Goal: Book appointment/travel/reservation

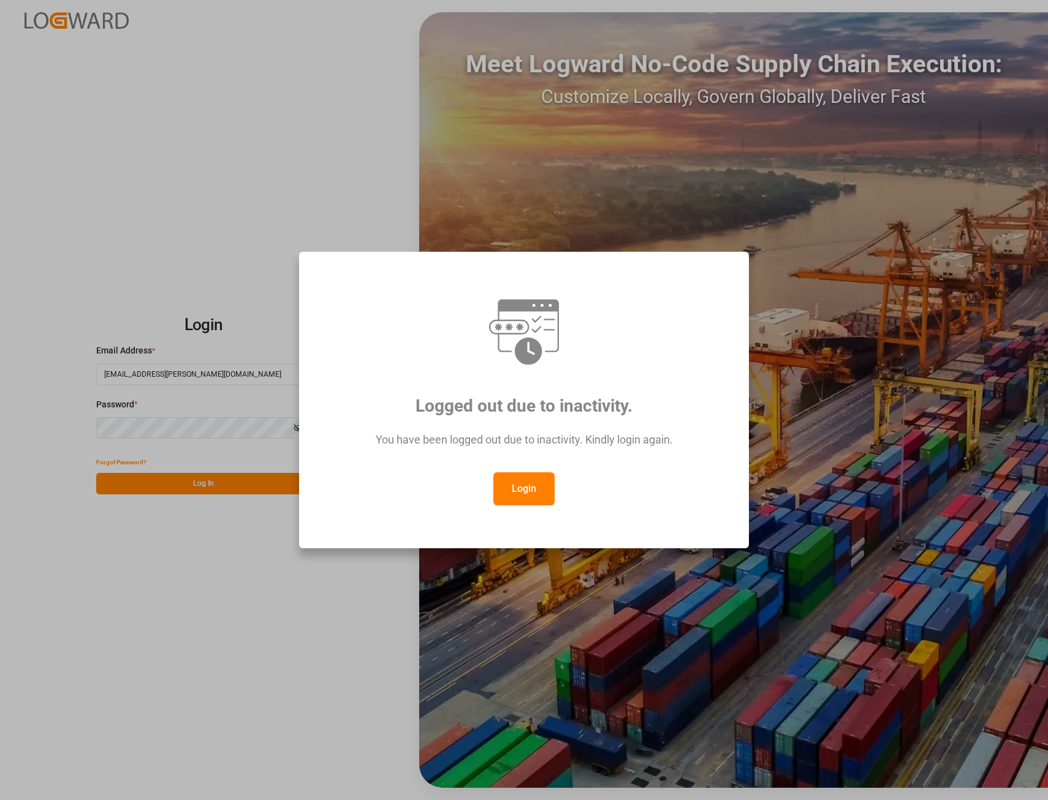
click at [525, 487] on button "Login" at bounding box center [523, 489] width 61 height 33
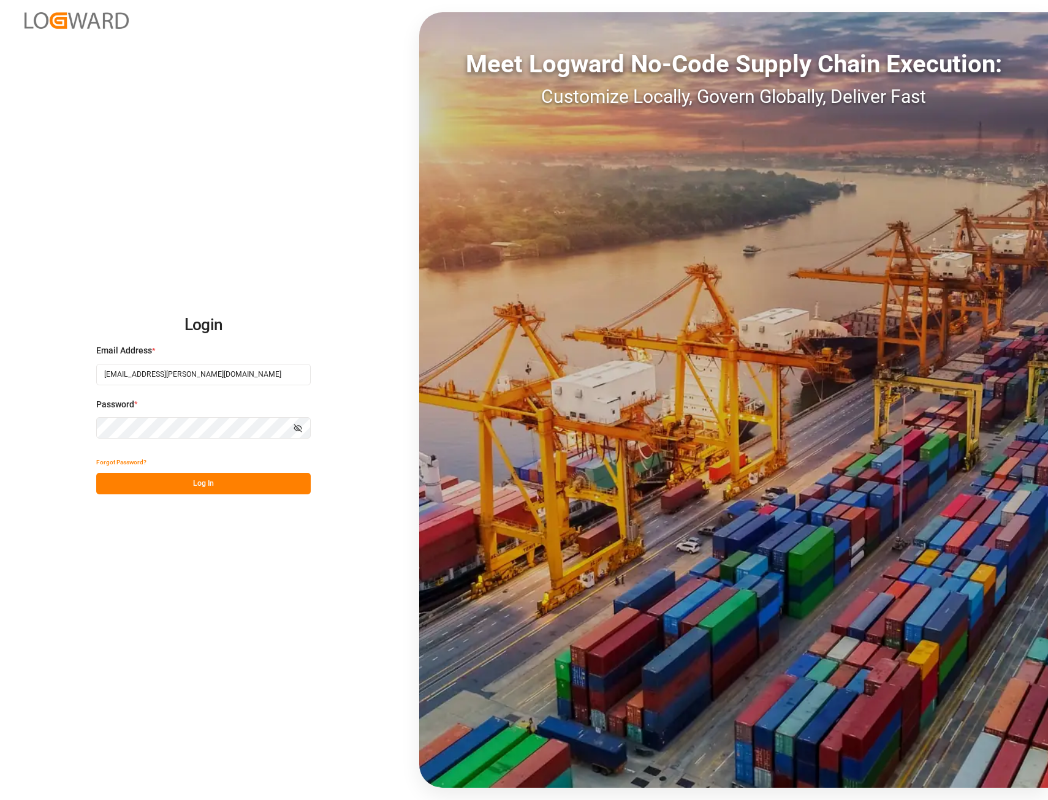
click at [210, 488] on button "Log In" at bounding box center [203, 483] width 215 height 21
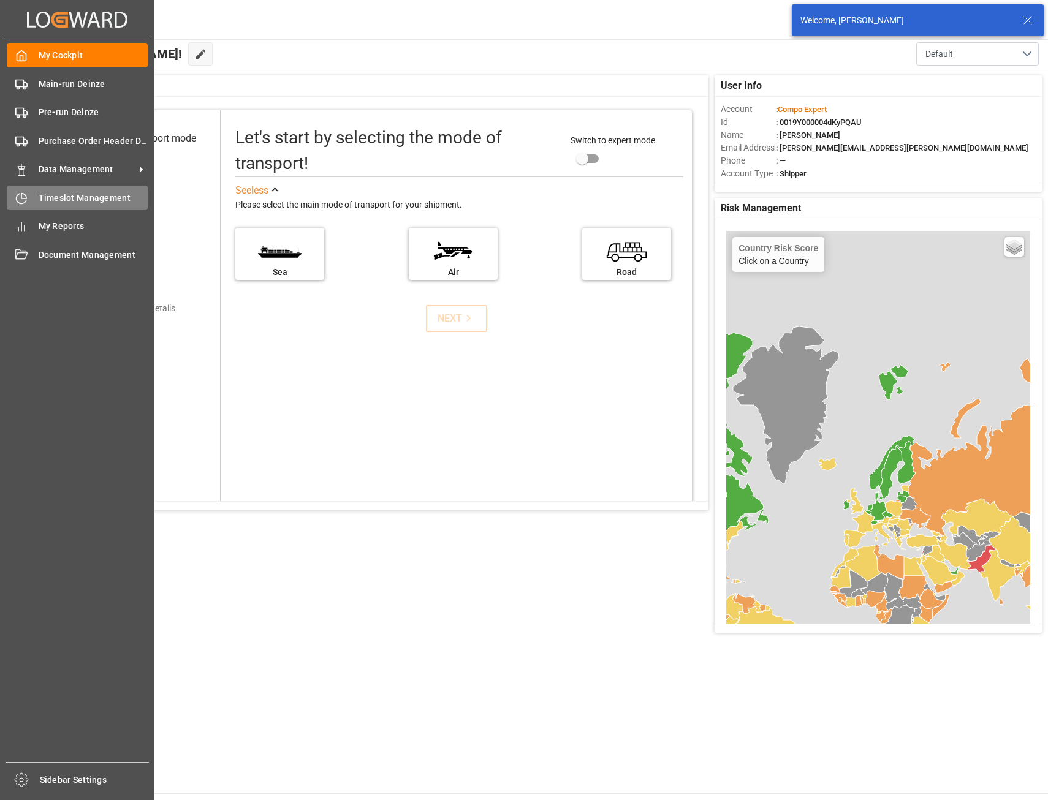
click at [48, 203] on span "Timeslot Management" at bounding box center [94, 198] width 110 height 13
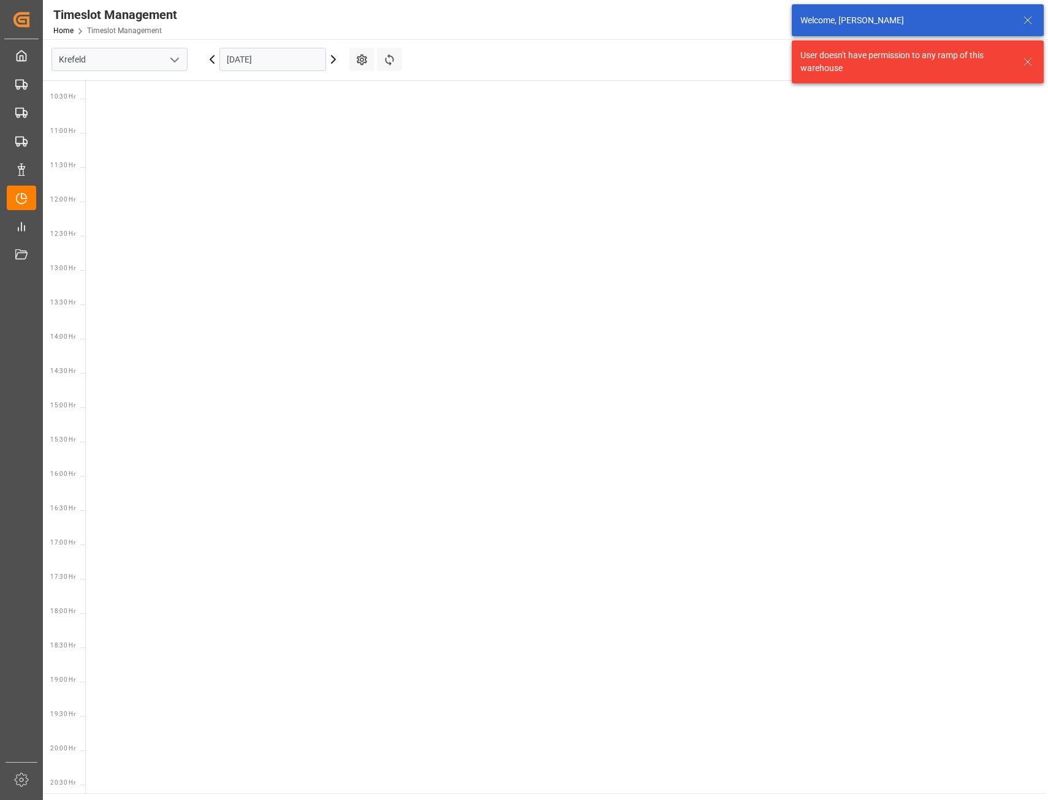
scroll to position [773, 0]
click at [174, 60] on icon "open menu" at bounding box center [174, 60] width 15 height 15
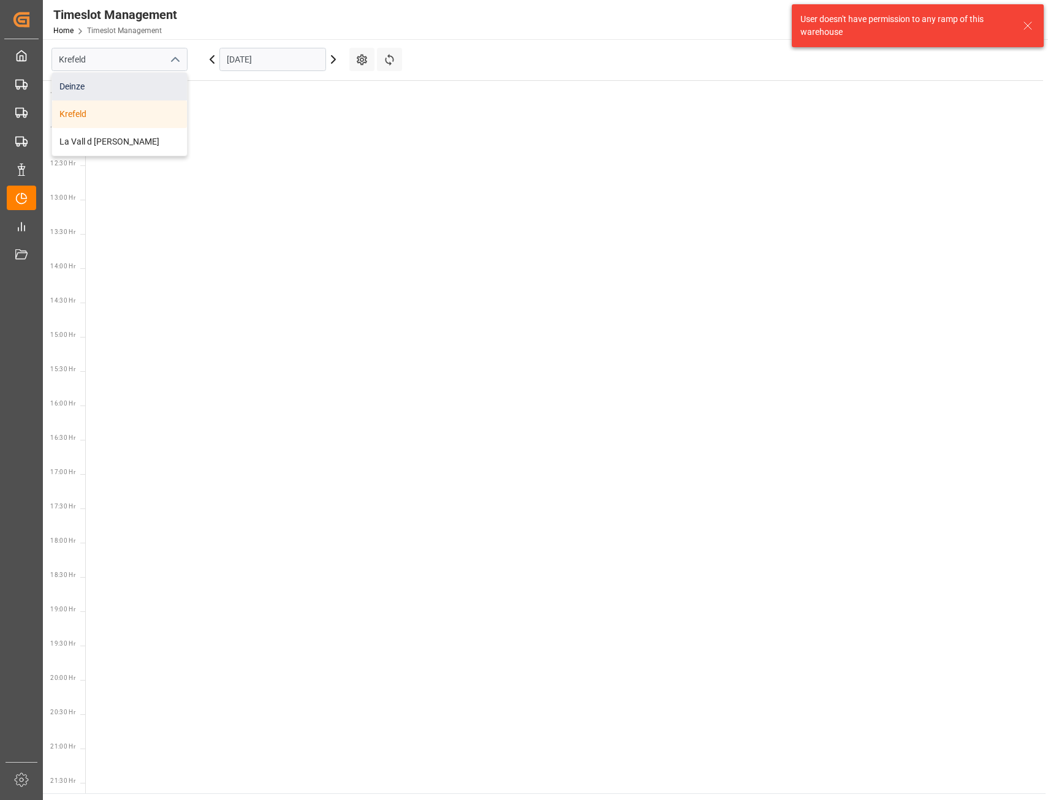
click at [132, 84] on div "Deinze" at bounding box center [119, 87] width 135 height 28
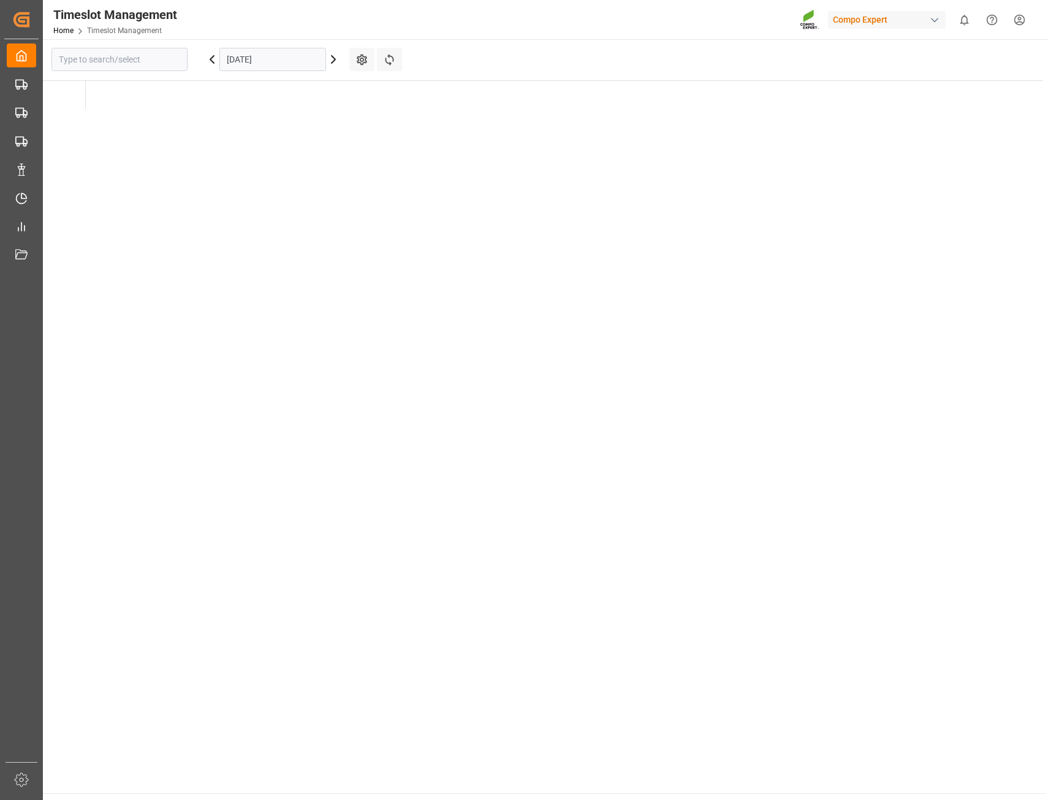
type input "Deinze"
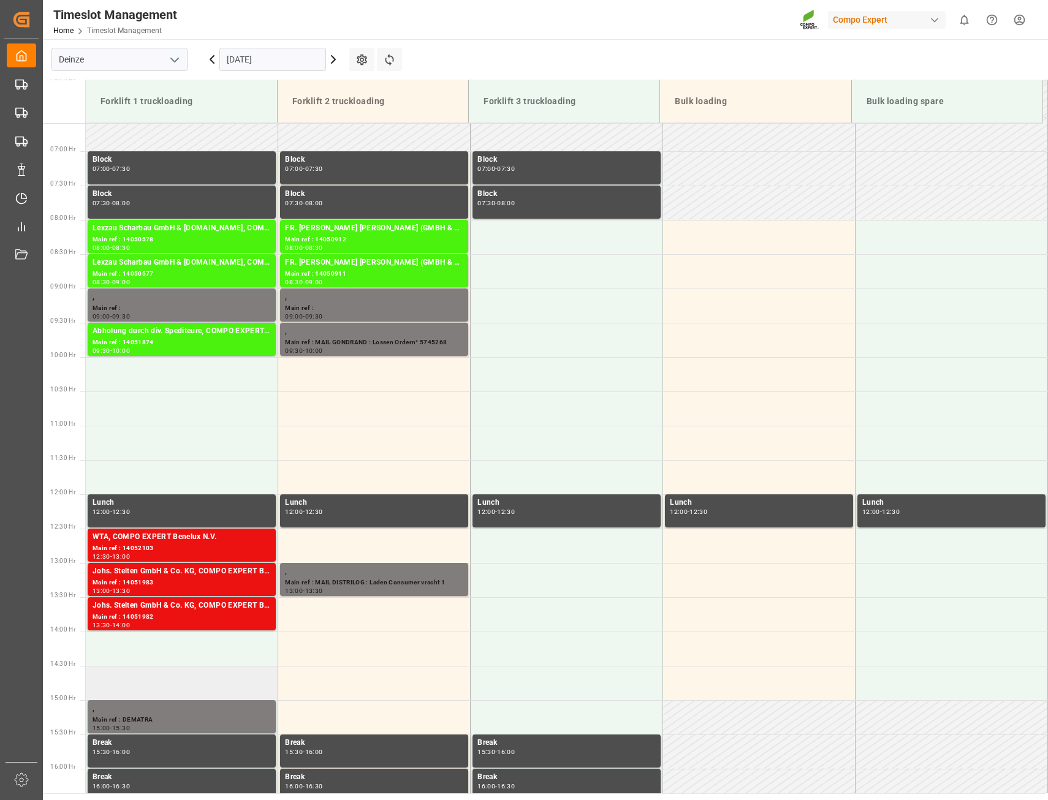
scroll to position [448, 0]
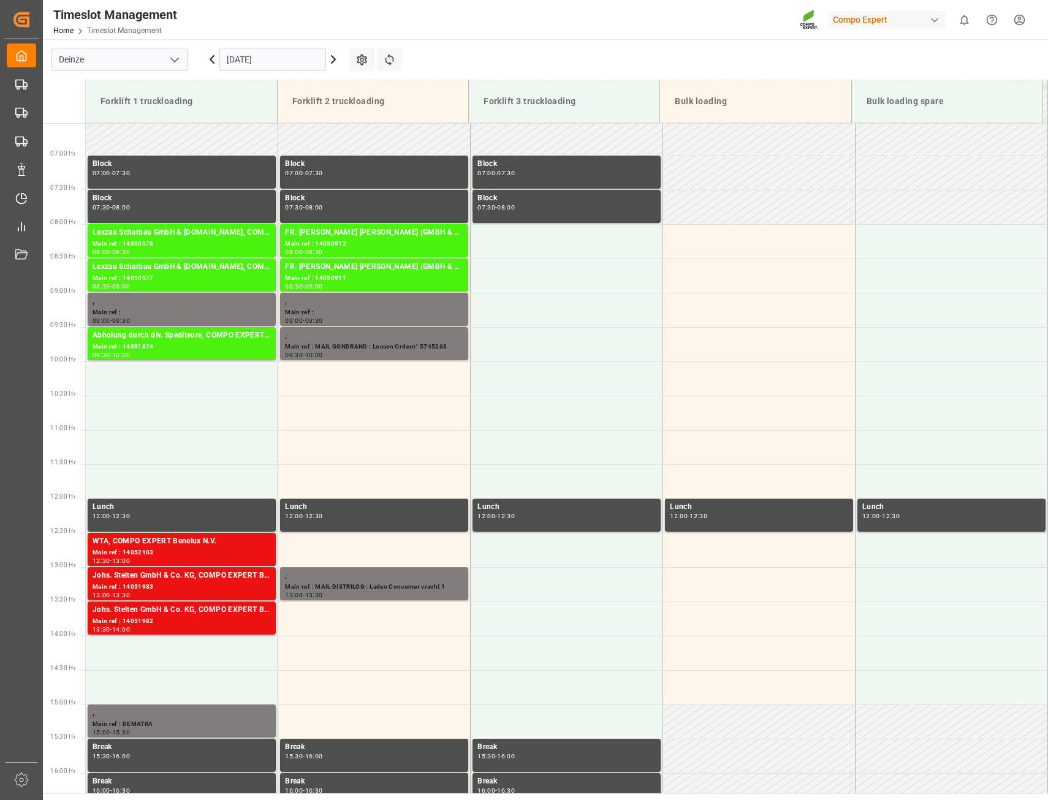
click at [271, 57] on input "[DATE]" at bounding box center [272, 59] width 107 height 23
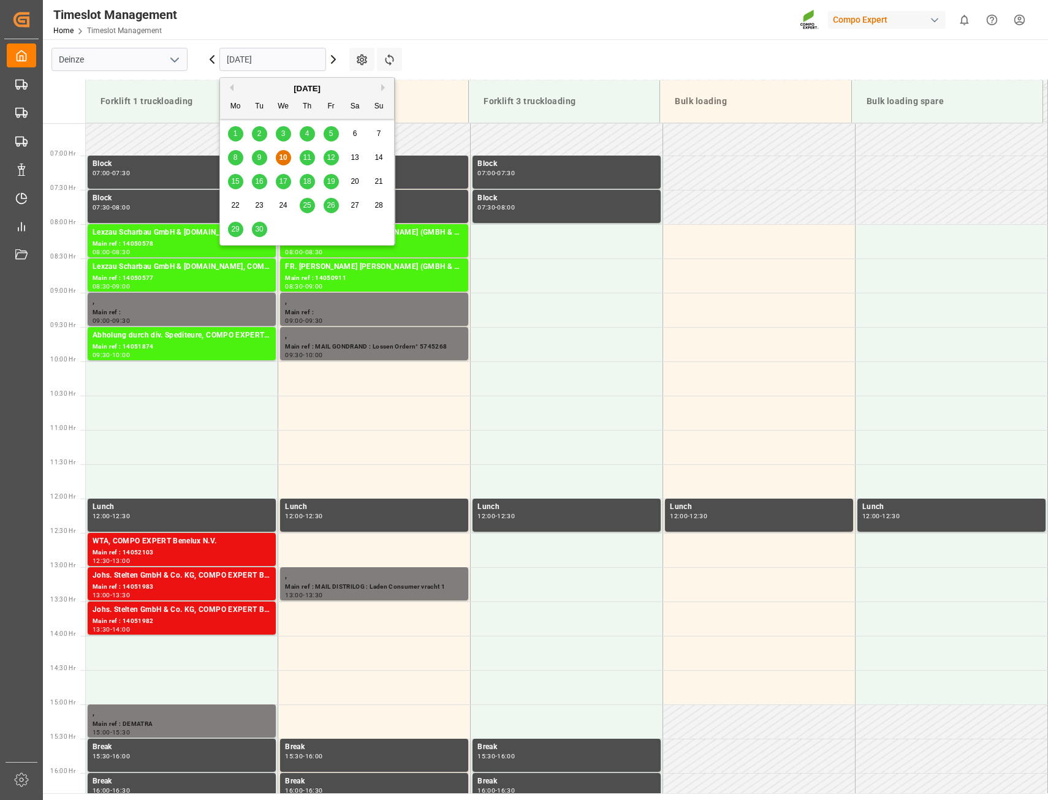
click at [232, 206] on span "22" at bounding box center [235, 205] width 8 height 9
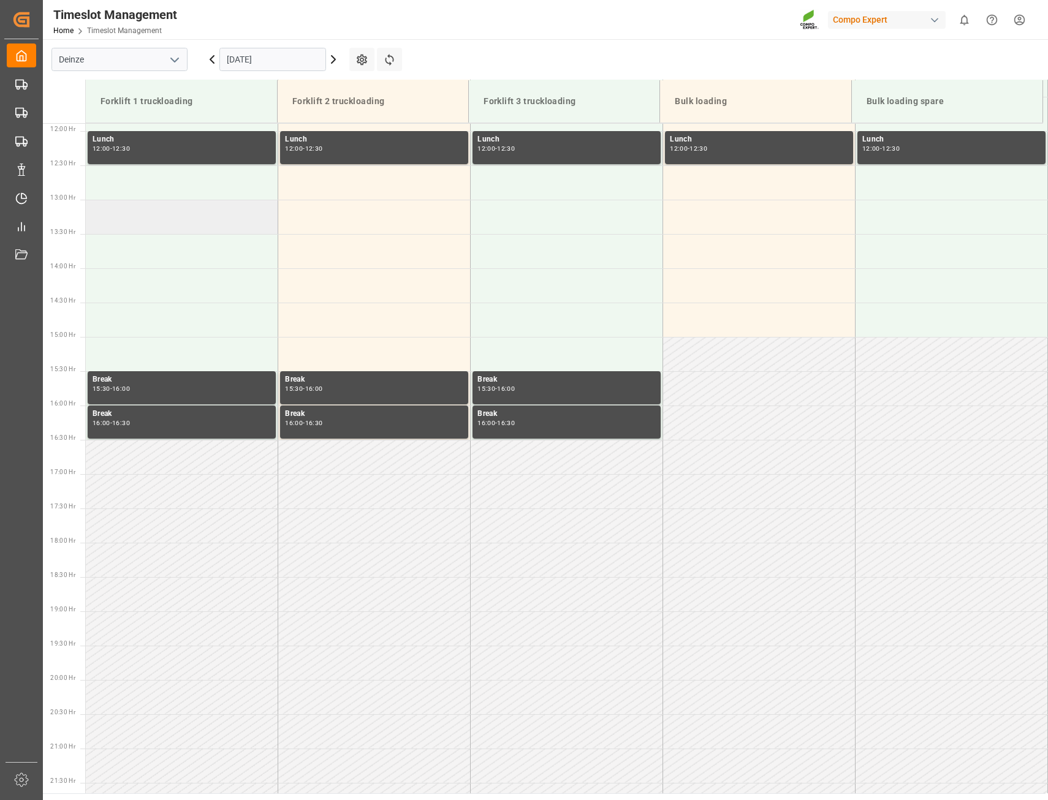
scroll to position [387, 0]
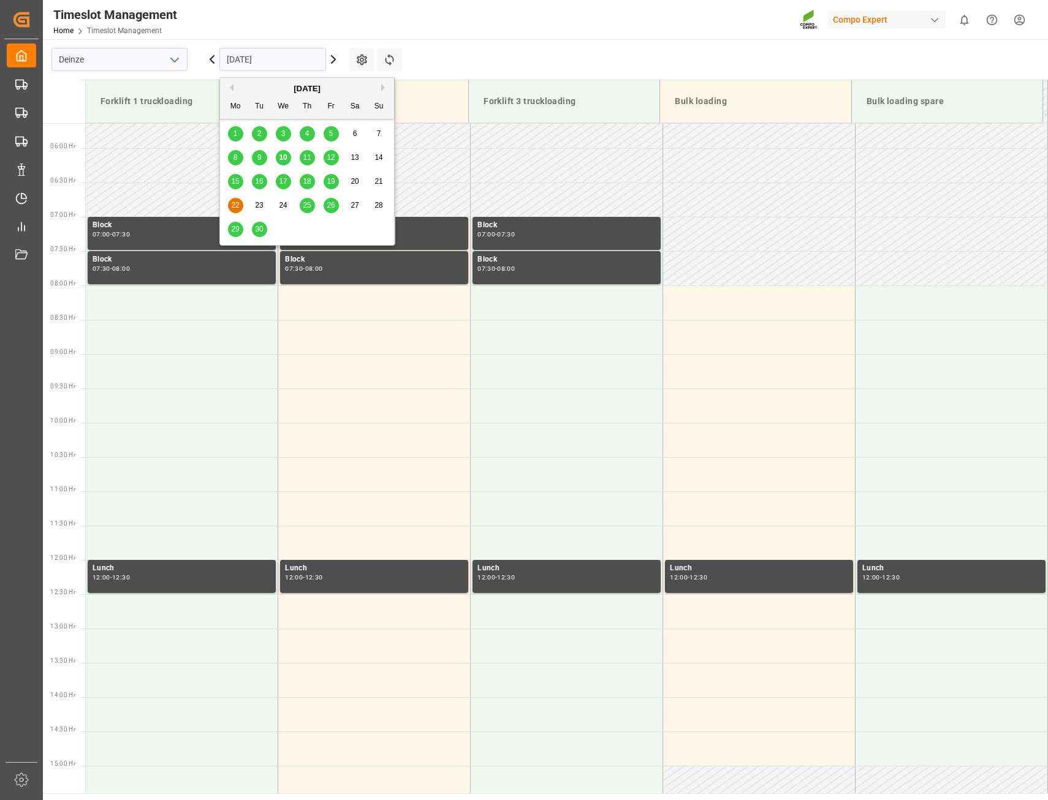
click at [265, 61] on input "[DATE]" at bounding box center [272, 59] width 107 height 23
click at [234, 228] on span "29" at bounding box center [235, 229] width 8 height 9
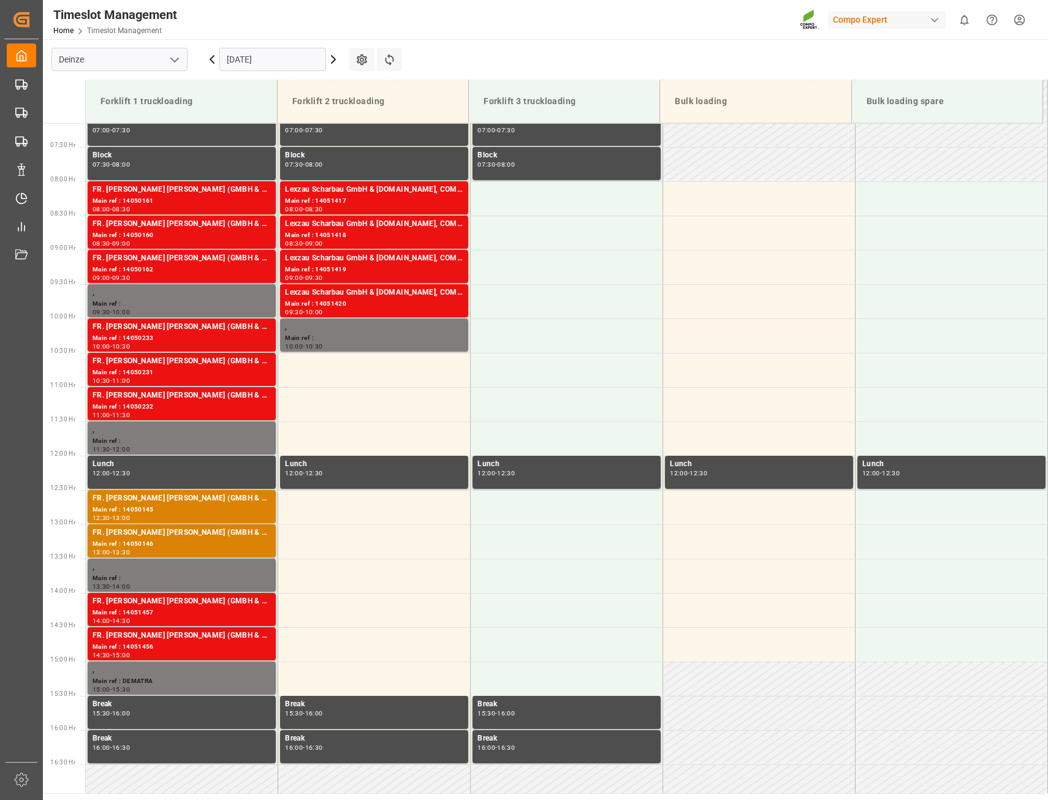
scroll to position [509, 0]
